Goal: Task Accomplishment & Management: Use online tool/utility

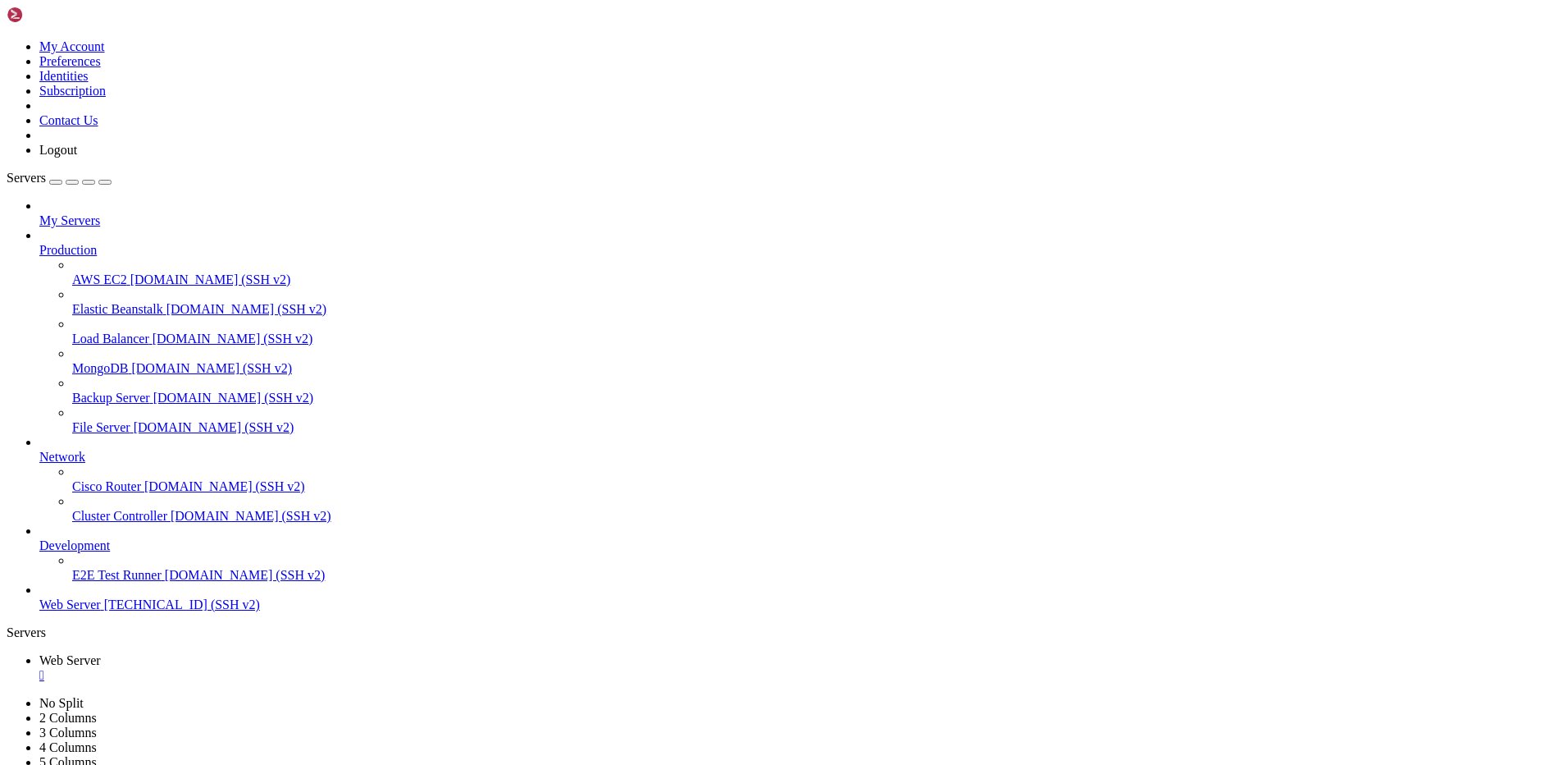
scroll to position [32999, 0]
drag, startPoint x: 0, startPoint y: 0, endPoint x: 904, endPoint y: 276, distance: 945.2
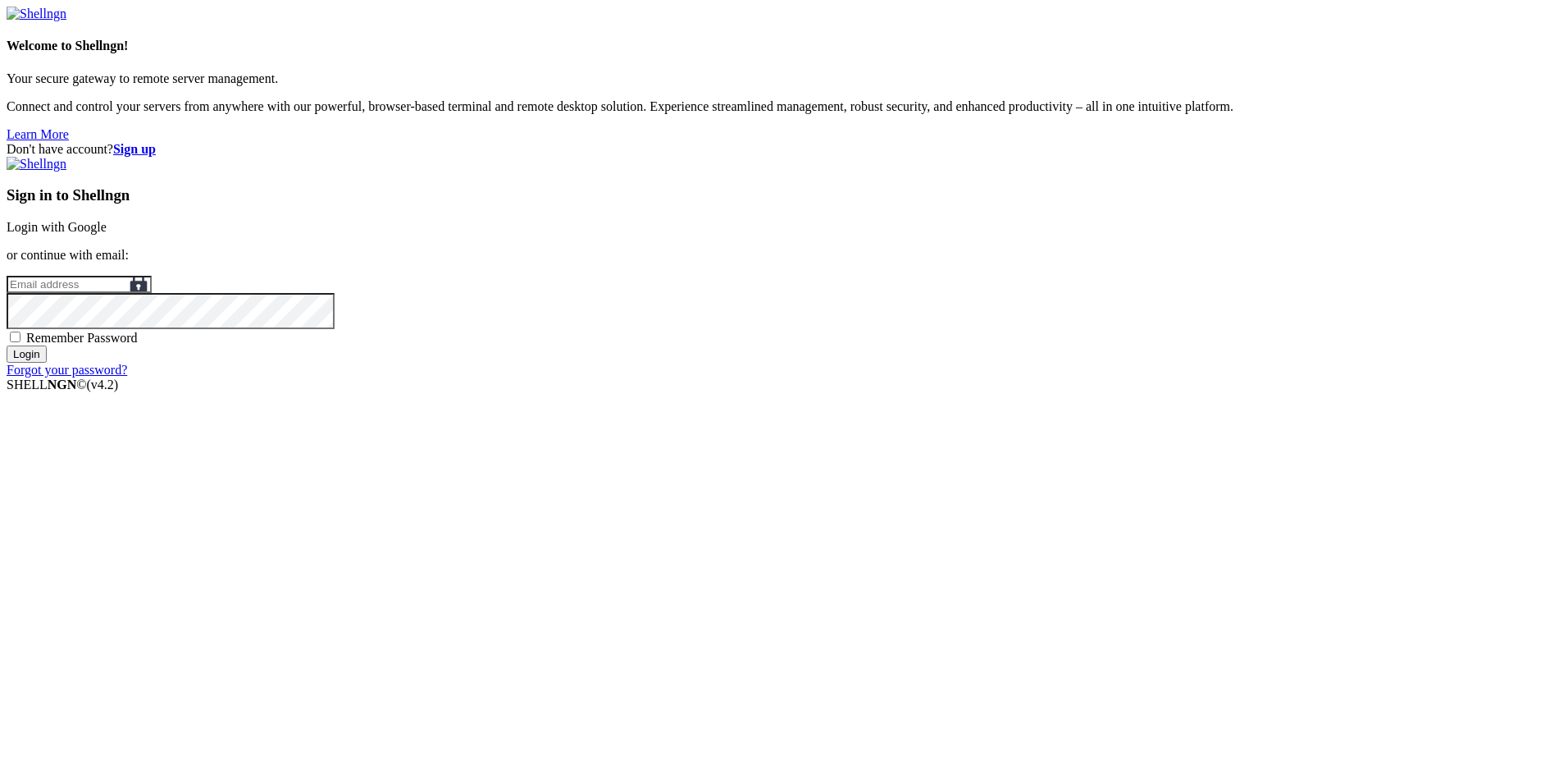
click at [107, 233] on link "Login with Google" at bounding box center [57, 227] width 100 height 14
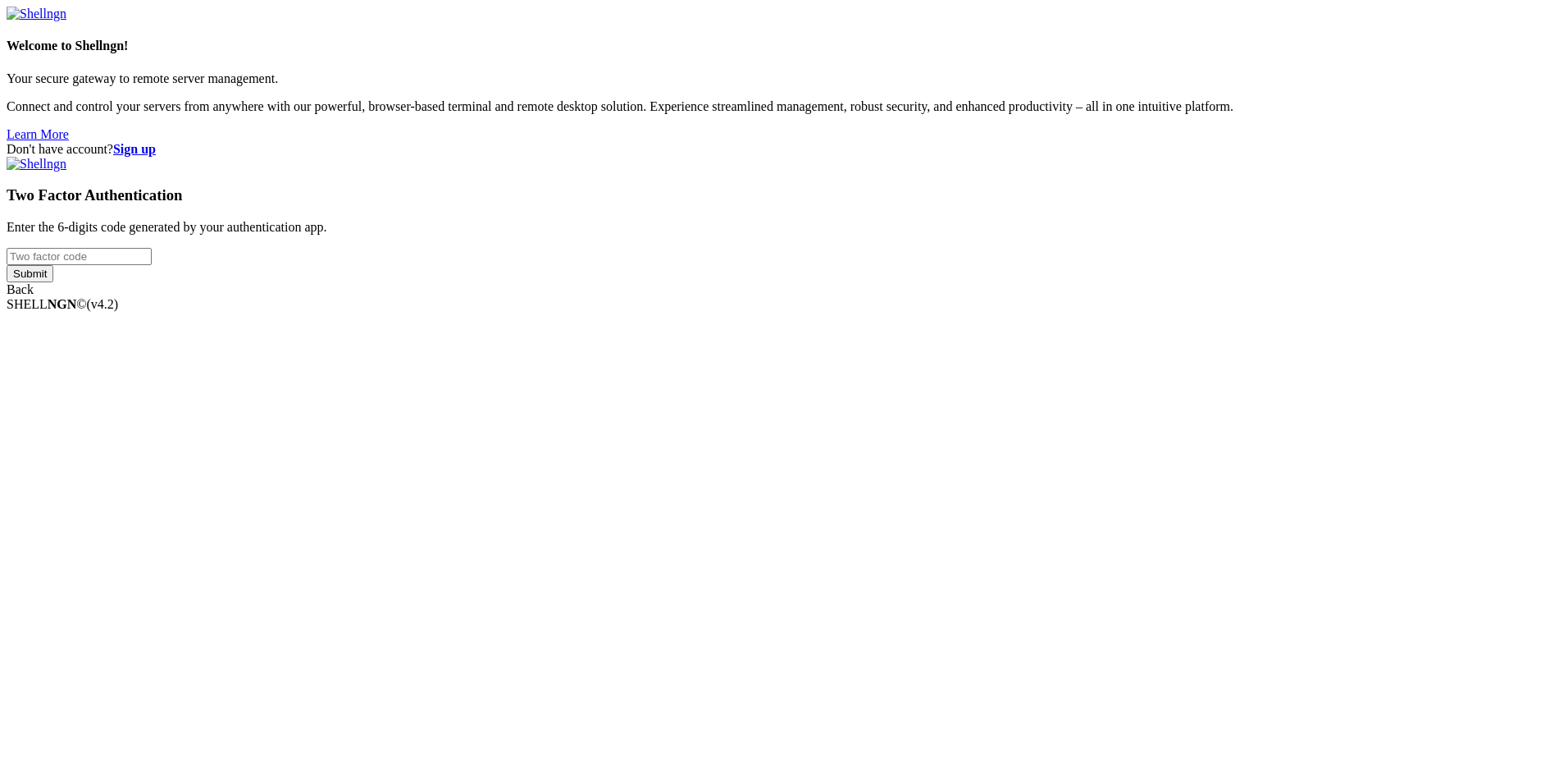
click at [152, 265] on input "number" at bounding box center [79, 257] width 146 height 17
type input "658117"
click at [7, 265] on input "Submit" at bounding box center [30, 274] width 46 height 17
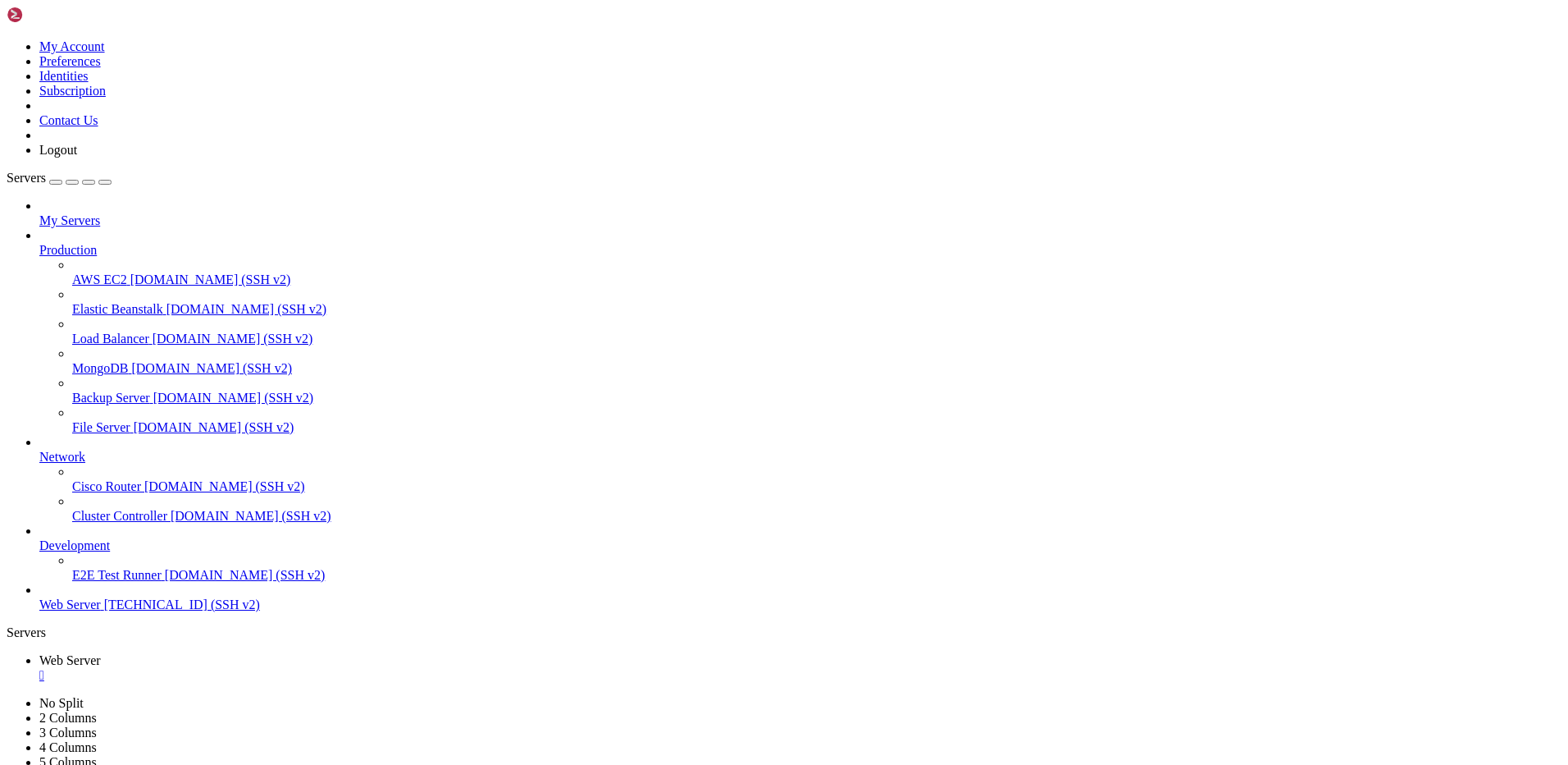
scroll to position [32867, 0]
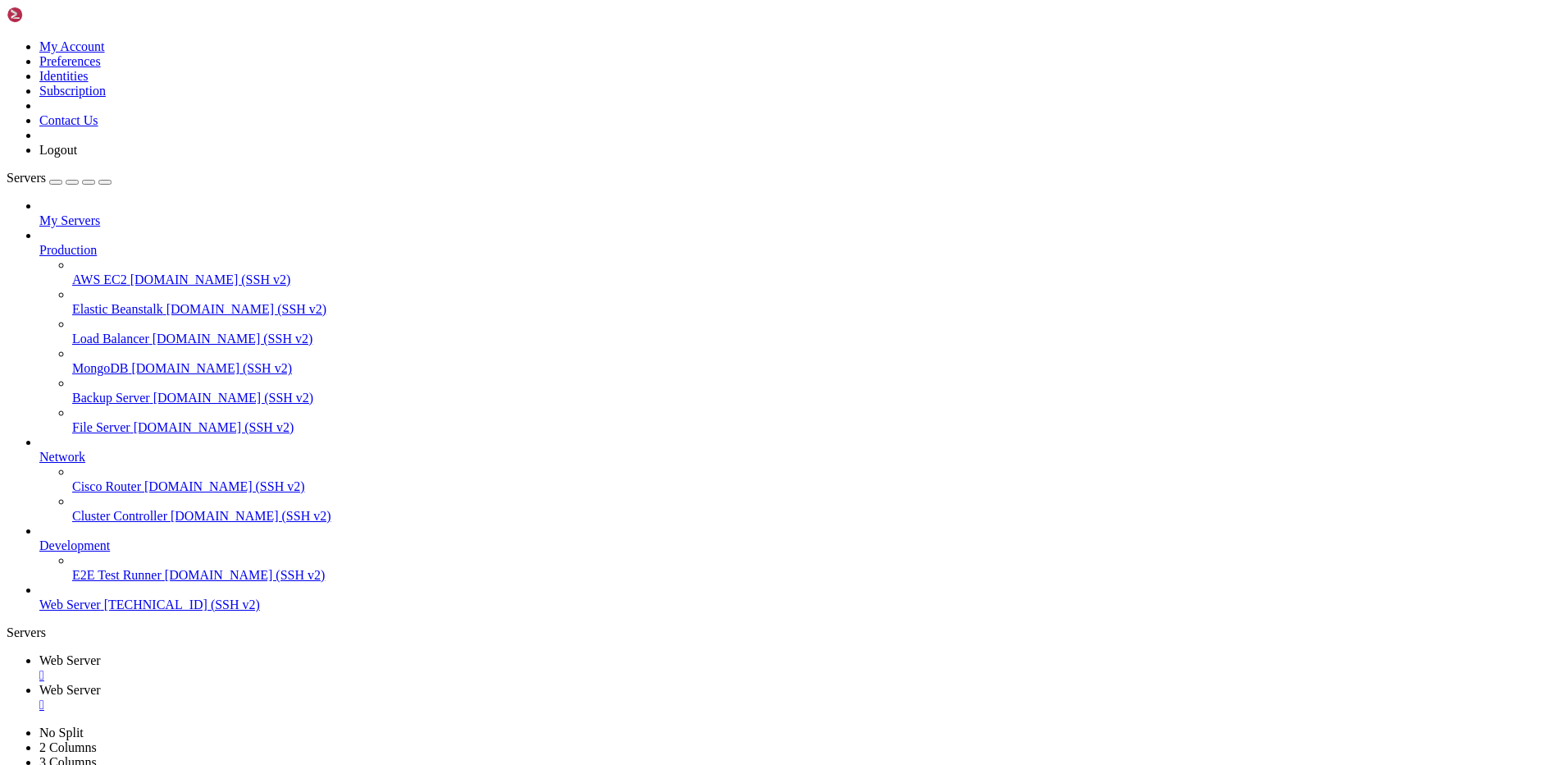
scroll to position [356, 0]
drag, startPoint x: 261, startPoint y: 59, endPoint x: 381, endPoint y: 59, distance: 120.0
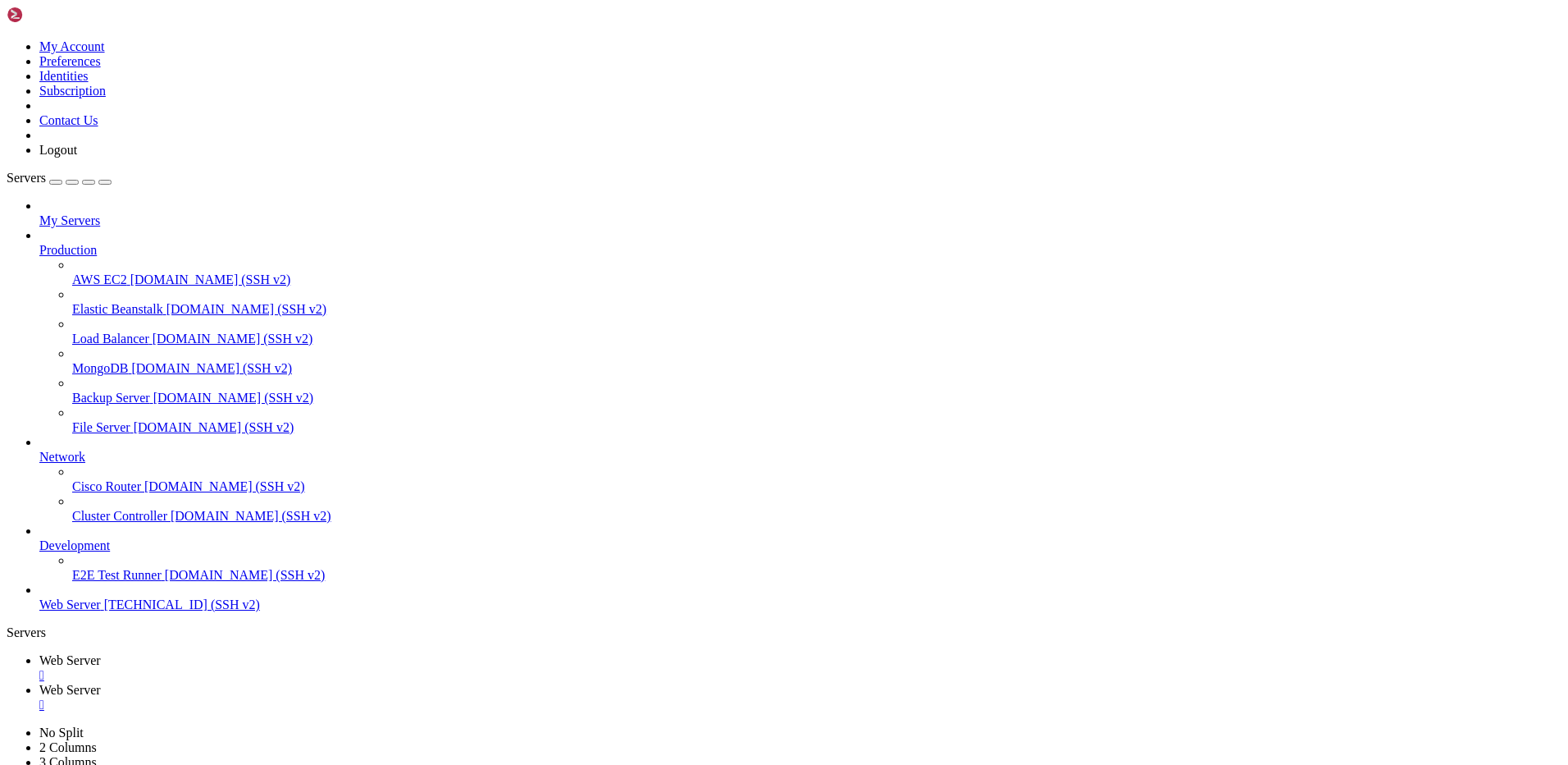
type input "/var/www/drupal_phonecardsite/sites/default/files/phonecard_images/packs"
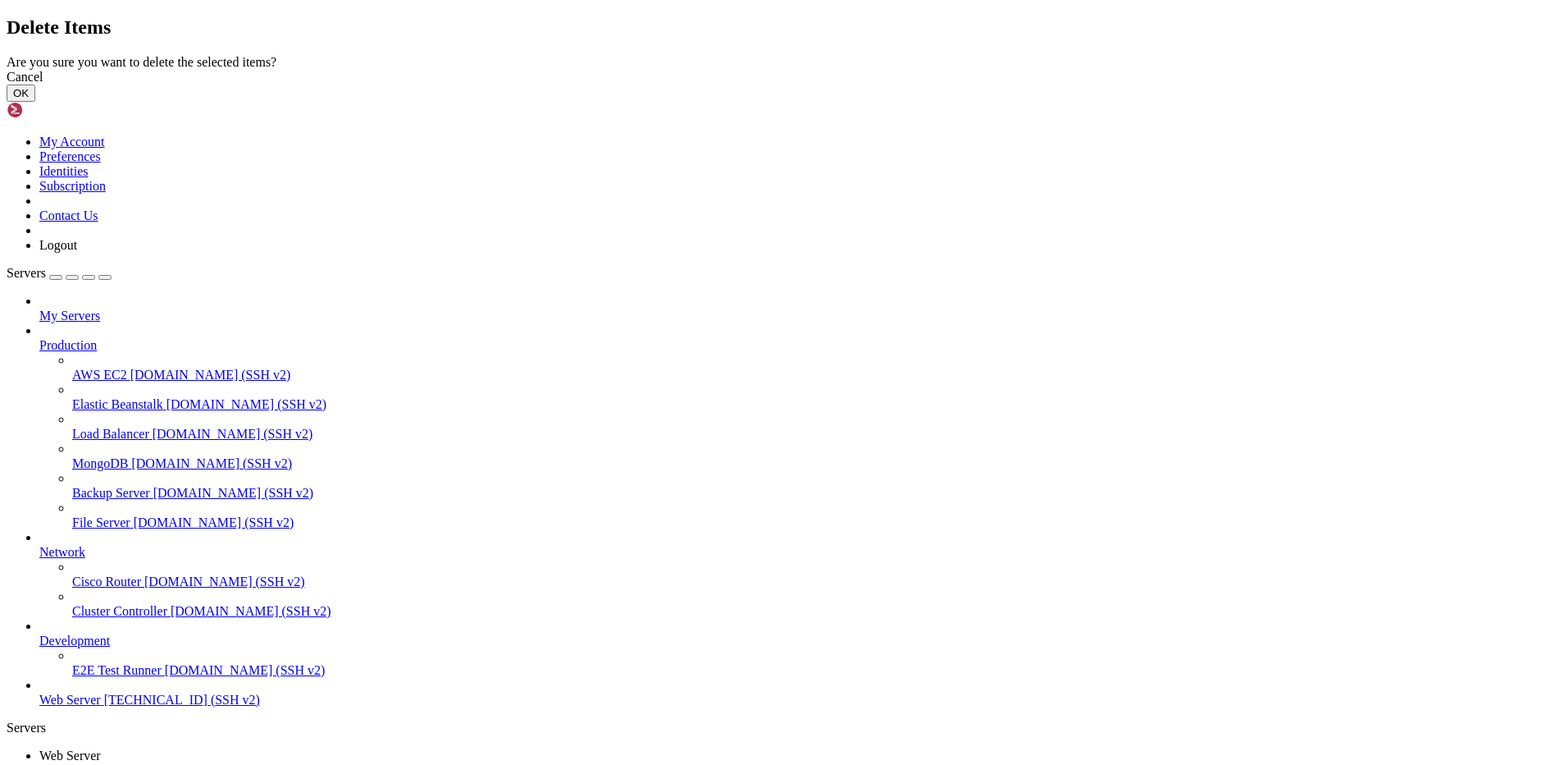
click at [35, 102] on button "OK" at bounding box center [21, 93] width 28 height 17
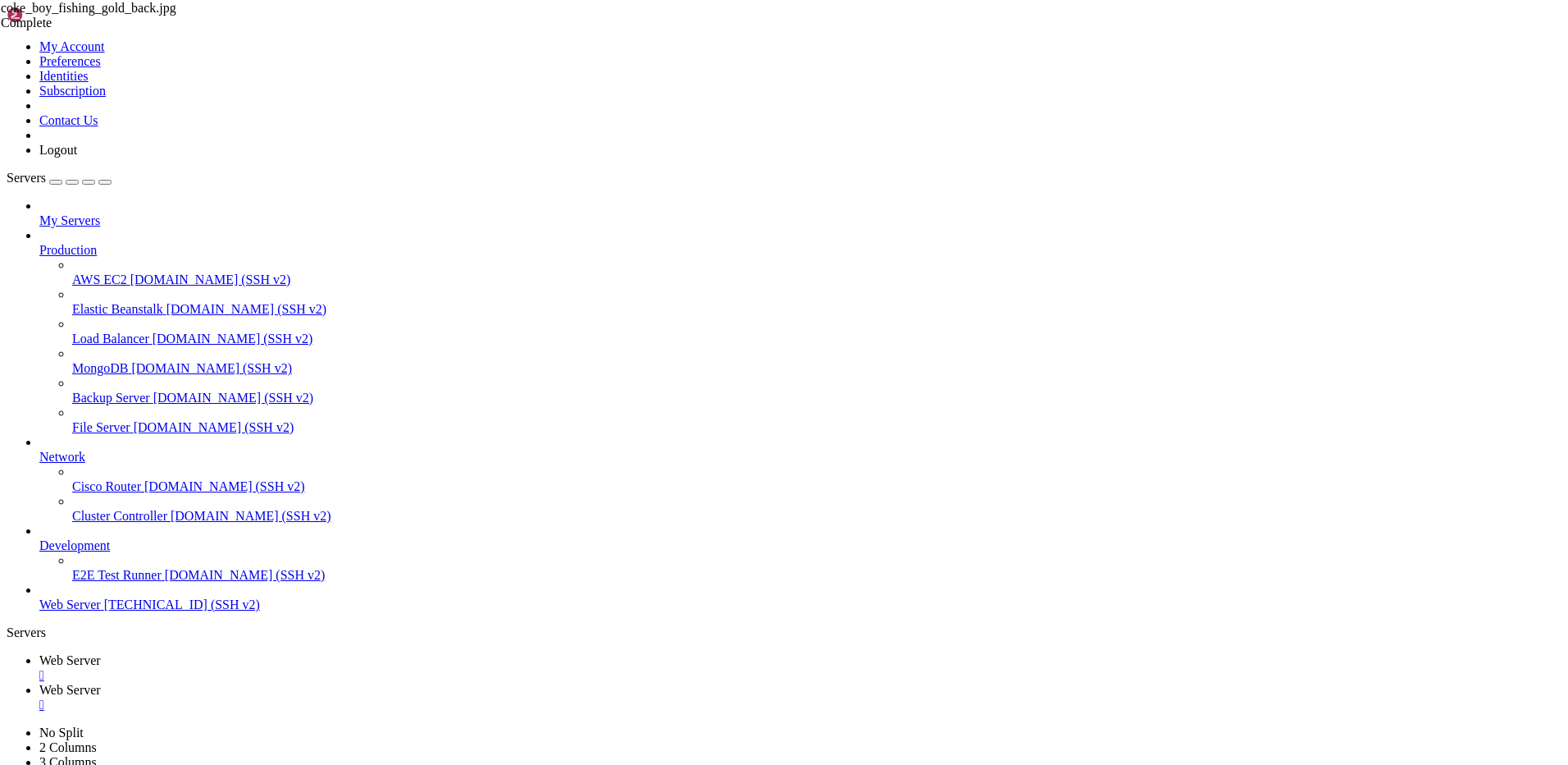
scroll to position [0, 0]
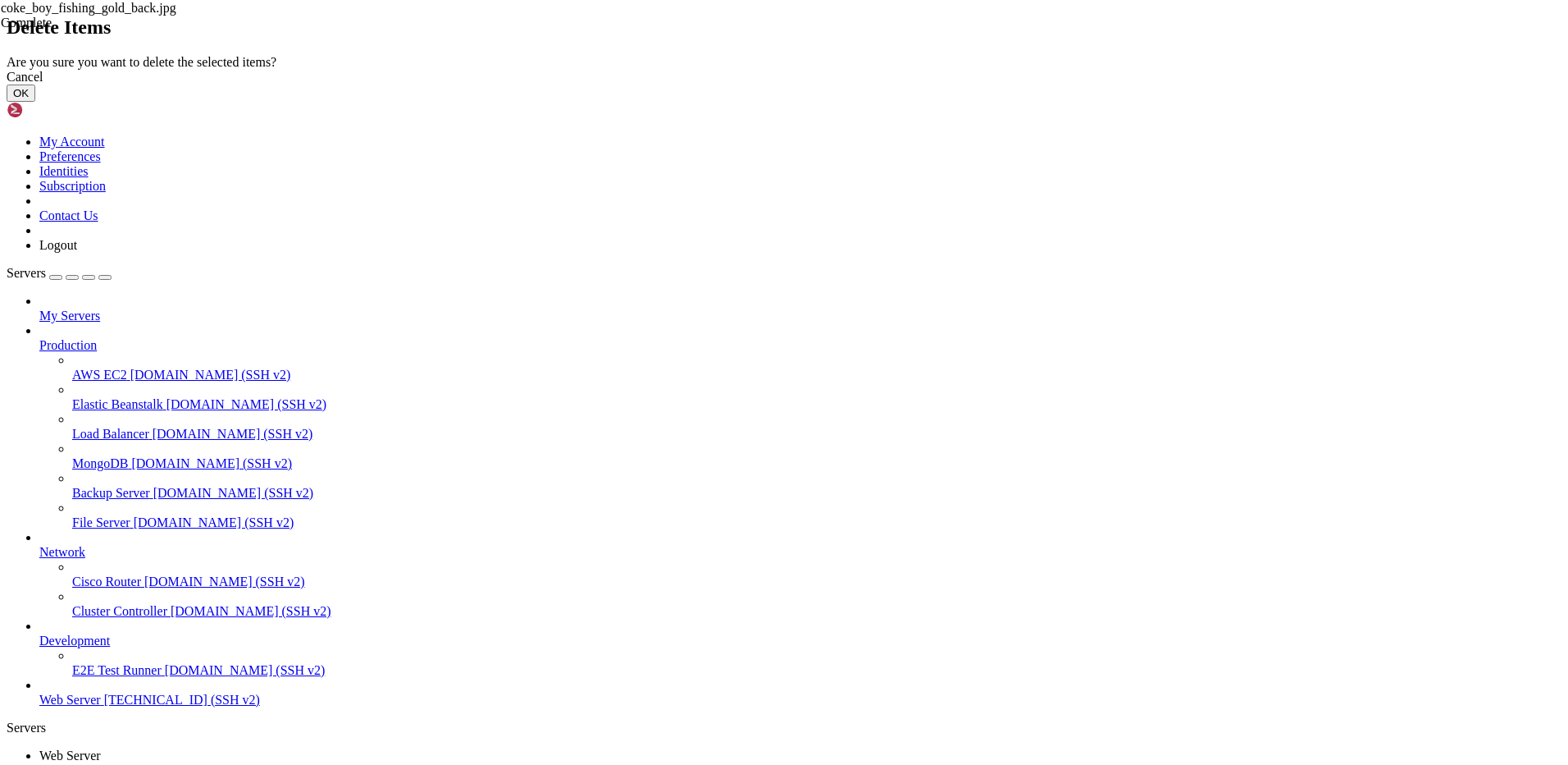
click at [35, 102] on button "OK" at bounding box center [21, 93] width 28 height 17
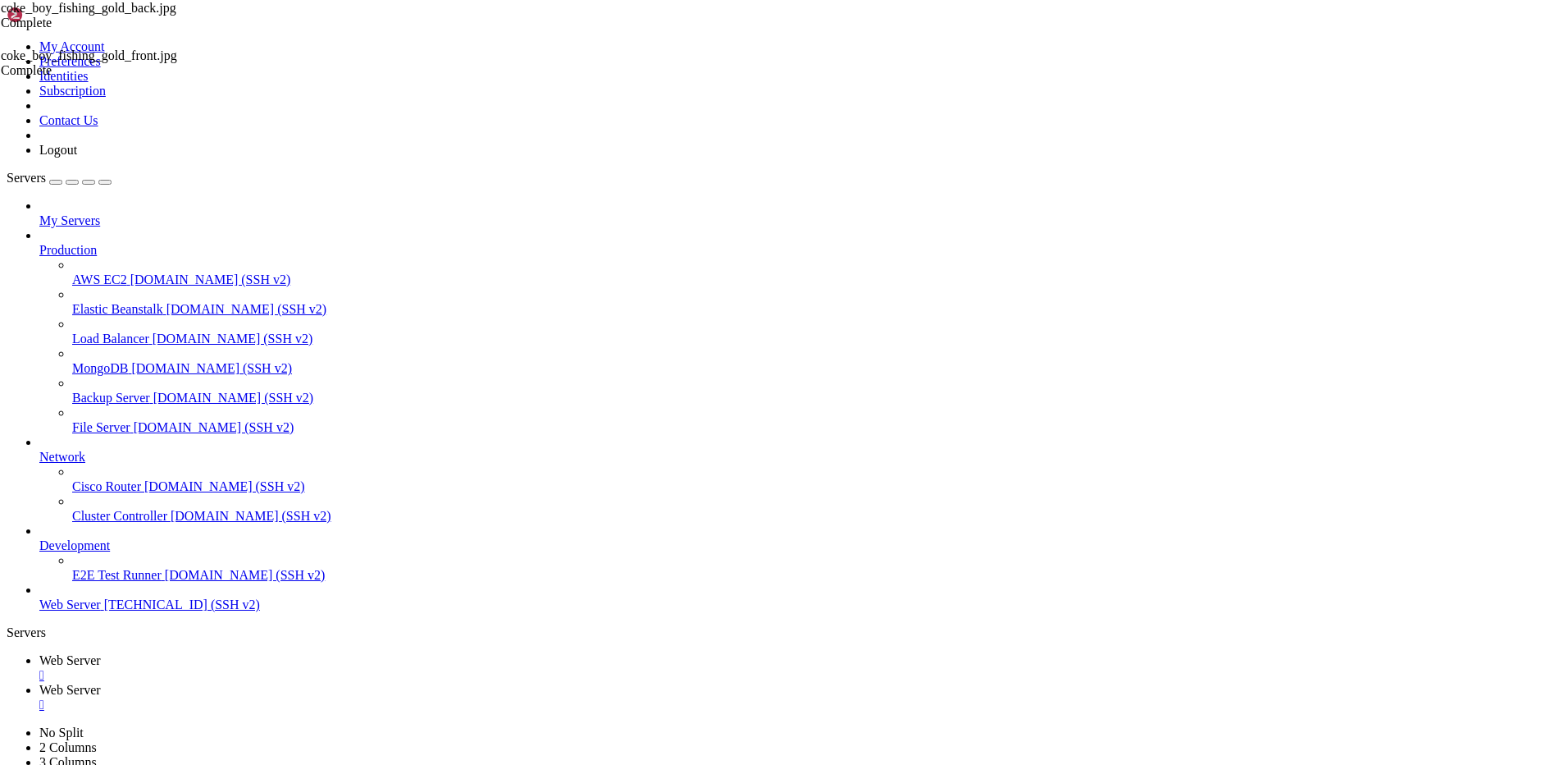
scroll to position [5825, 0]
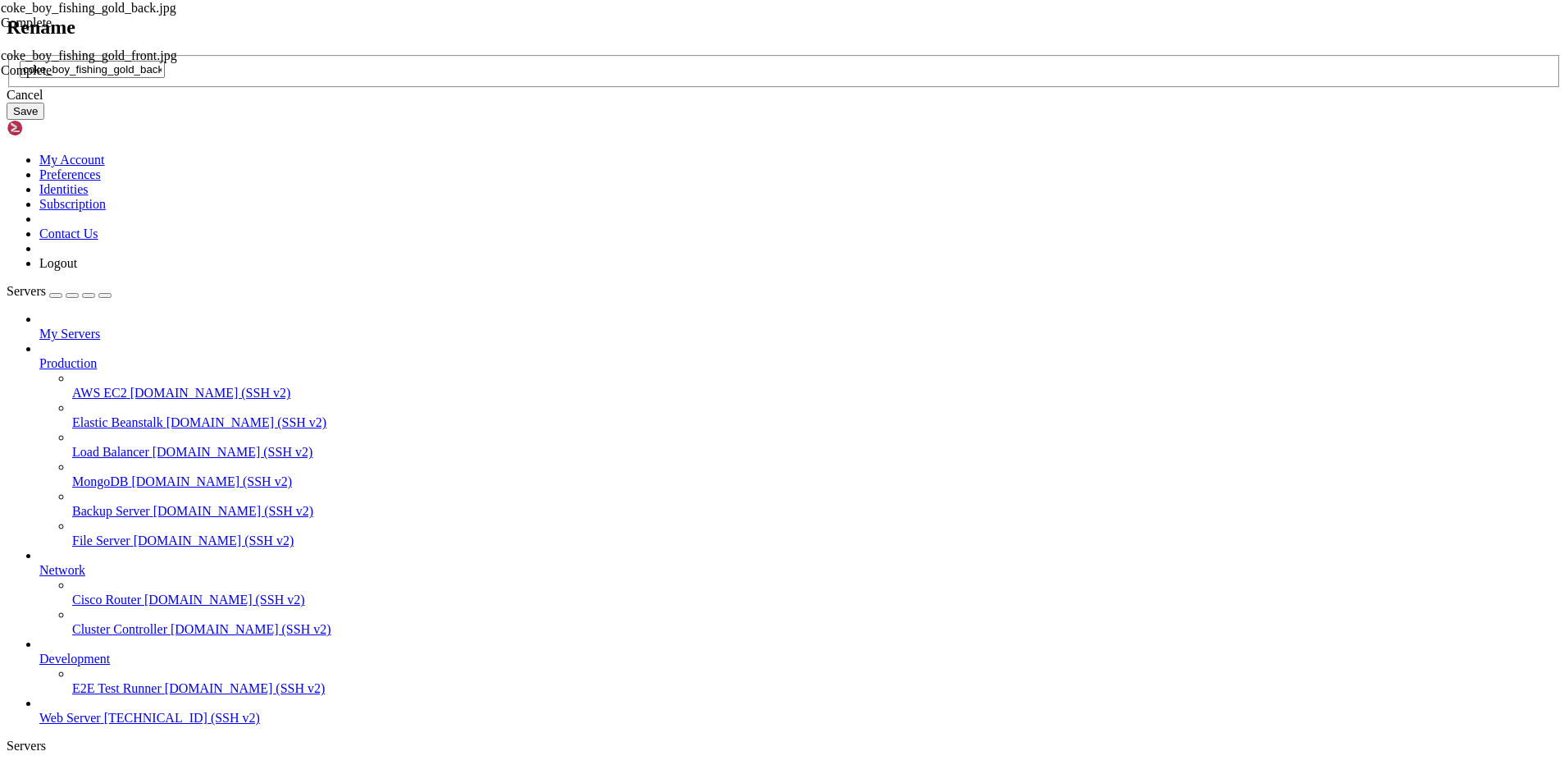
click at [164, 78] on input "coke_boy_fishing_gold_back.jpg" at bounding box center [92, 69] width 146 height 17
type input "coke_boy_fishing_gold_back.jpg"
click at [839, 103] on div "Cancel" at bounding box center [784, 95] width 1555 height 15
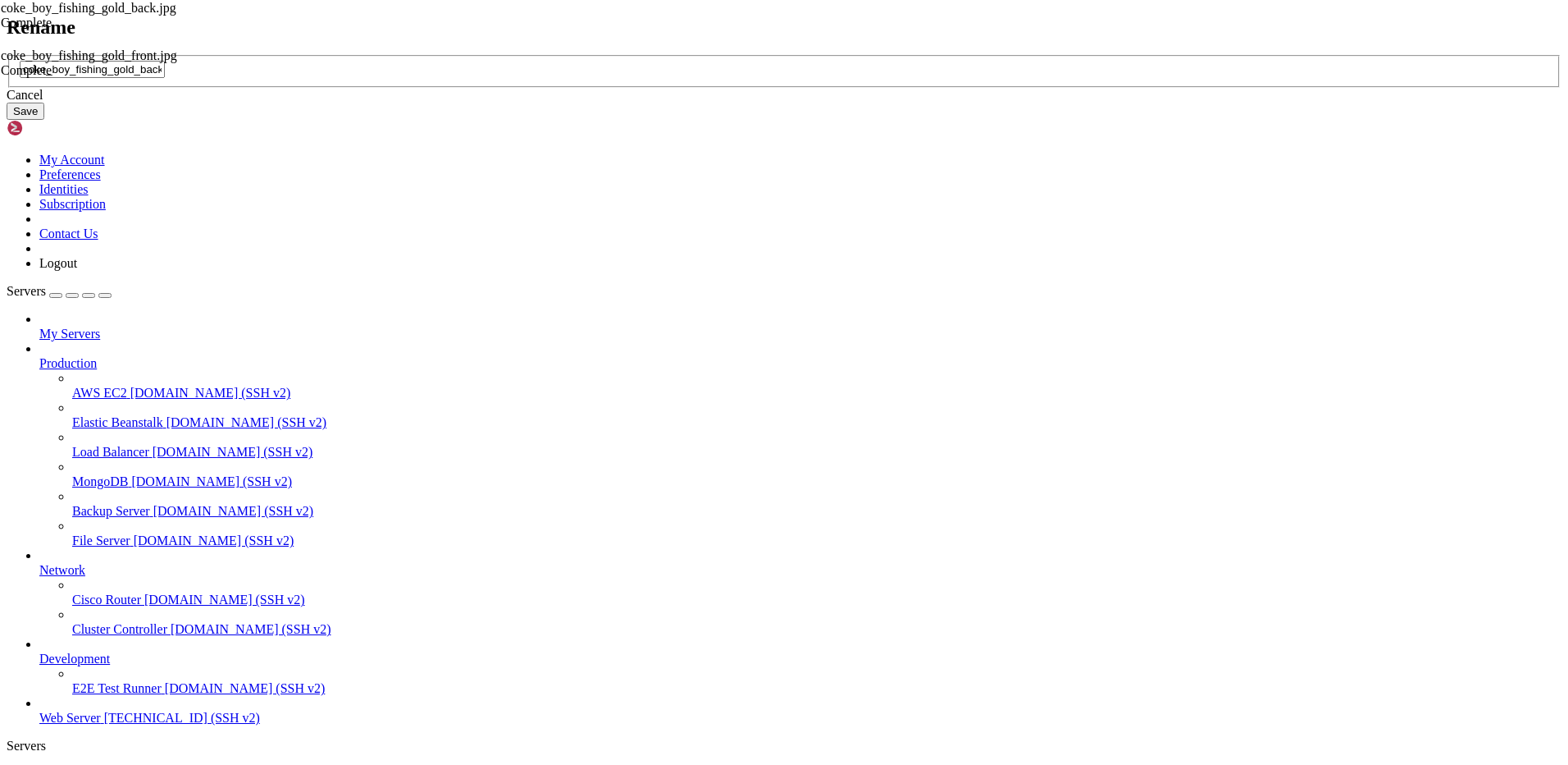
type input "coke_boy_fishing_gold_back.jpg"
click at [44, 120] on button "Save" at bounding box center [26, 111] width 38 height 17
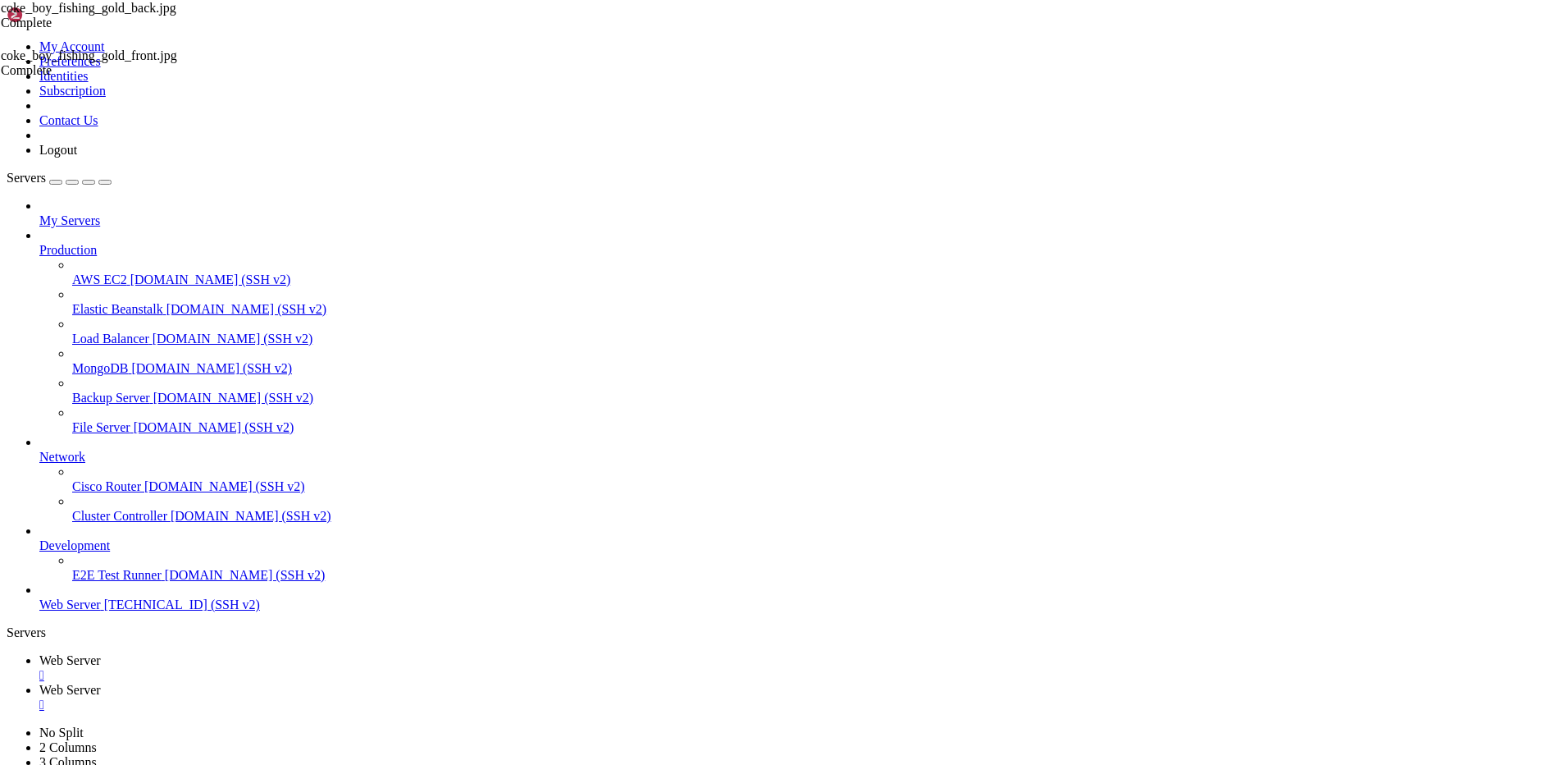
scroll to position [5738, 0]
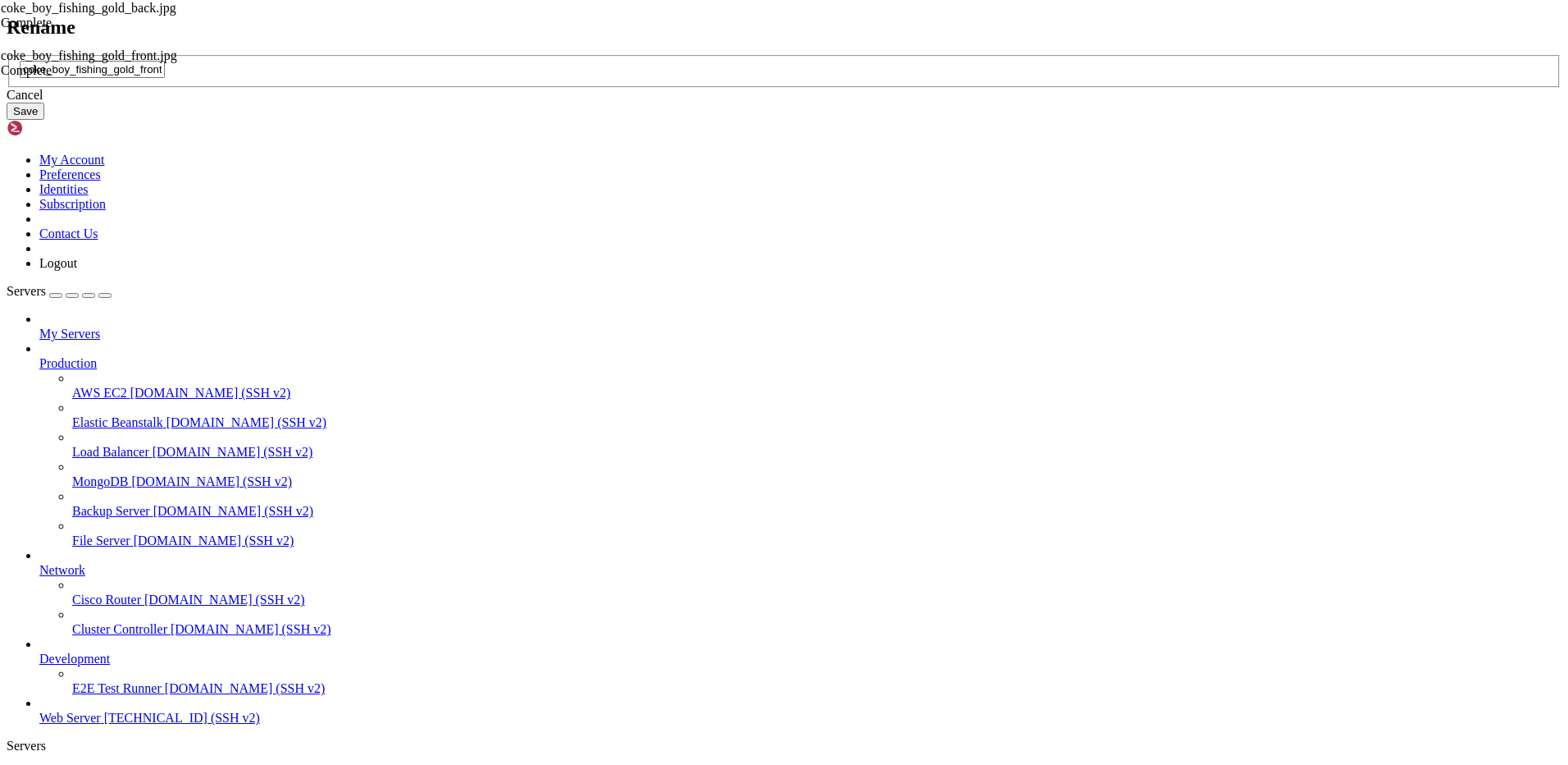
type input "coke_boy_fishing_gold_front.jpg"
click at [44, 120] on button "Save" at bounding box center [26, 111] width 38 height 17
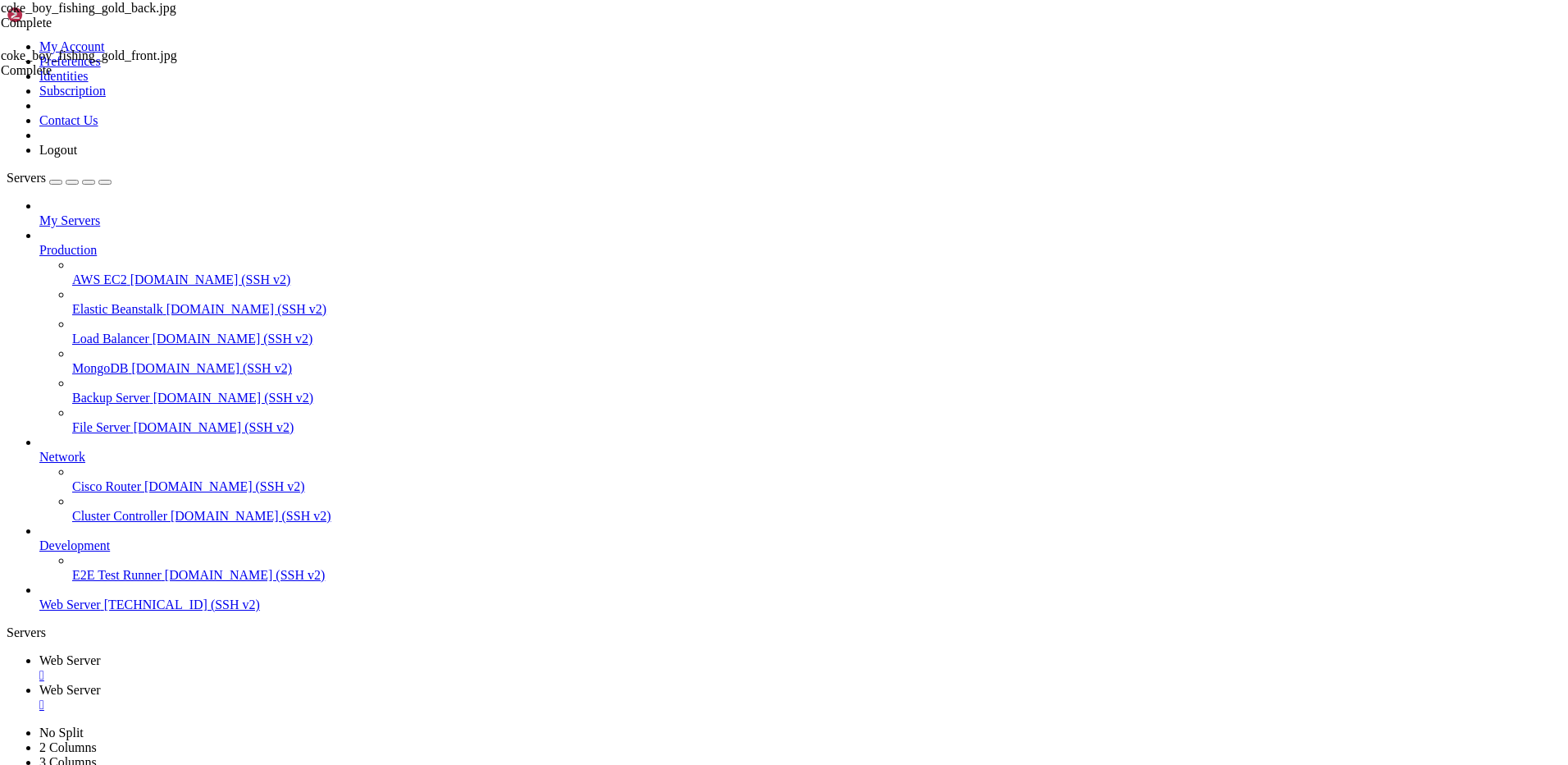
scroll to position [0, 0]
